Goal: Task Accomplishment & Management: Manage account settings

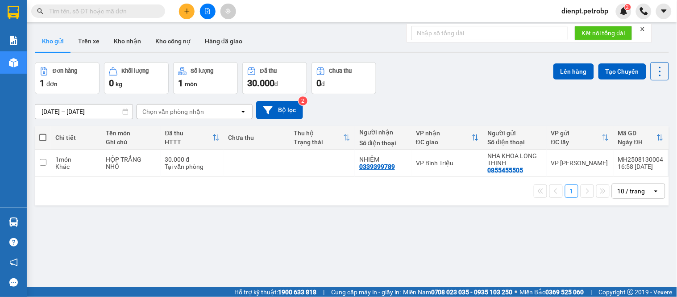
click at [573, 11] on span "dienpt.petrobp" at bounding box center [585, 10] width 61 height 11
click at [569, 31] on span "Đăng xuất" at bounding box center [588, 28] width 43 height 10
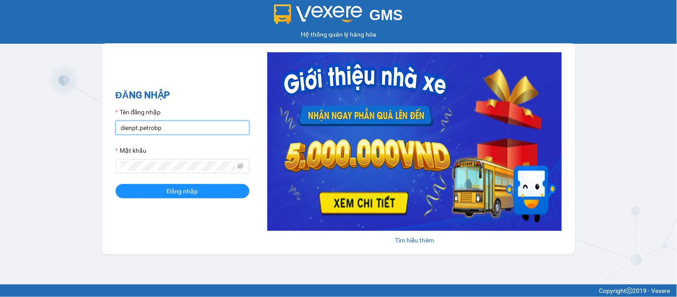
click at [219, 134] on input "dienpt.petrobp" at bounding box center [183, 128] width 134 height 14
type input "maiptx.petrobp"
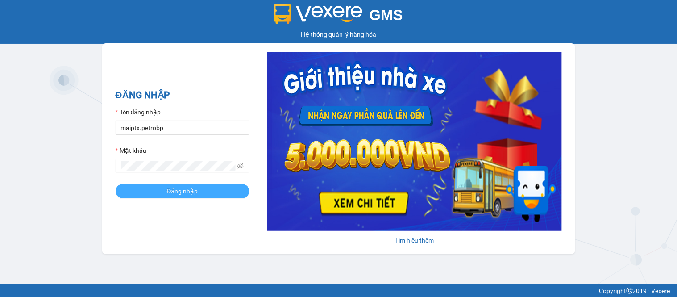
click at [209, 195] on button "Đăng nhập" at bounding box center [183, 191] width 134 height 14
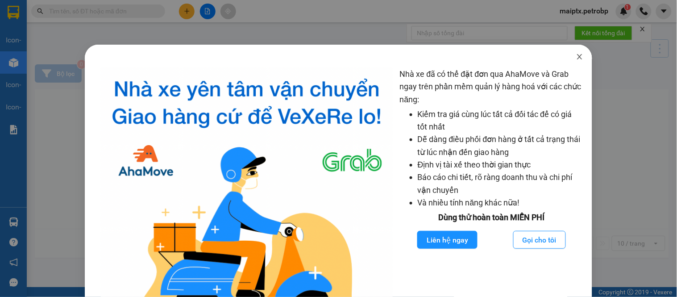
click at [578, 57] on icon "close" at bounding box center [580, 56] width 5 height 5
